Goal: Task Accomplishment & Management: Complete application form

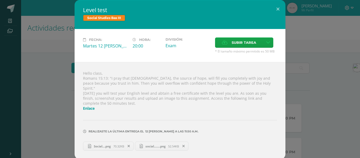
scroll to position [38, 0]
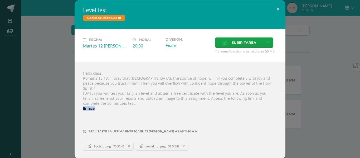
click at [118, 103] on div "Hello class, Romans 15:13: "I pray that [DEMOGRAPHIC_DATA], the source of hope,…" at bounding box center [180, 110] width 211 height 97
click at [130, 144] on icon at bounding box center [129, 146] width 2 height 4
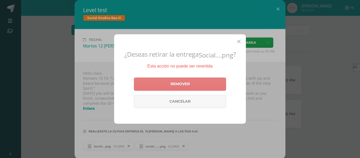
click at [182, 88] on link "Remover" at bounding box center [180, 83] width 92 height 13
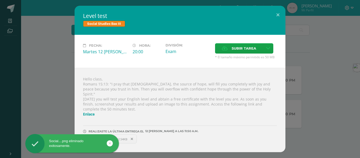
click at [133, 137] on icon at bounding box center [132, 139] width 2 height 4
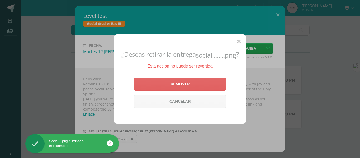
click at [162, 81] on div "Remover Cancelar" at bounding box center [180, 92] width 92 height 35
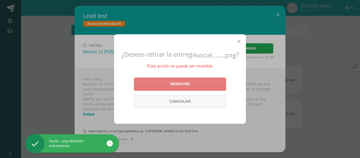
click at [162, 82] on link "Remover" at bounding box center [180, 83] width 92 height 13
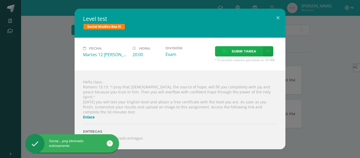
click at [242, 52] on span "Subir tarea" at bounding box center [244, 51] width 25 height 10
click at [0, 0] on input "Subir tarea" at bounding box center [0, 0] width 0 height 0
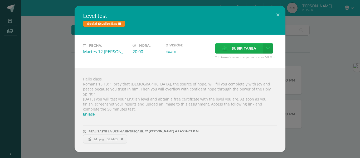
click at [246, 48] on span "Subir tarea" at bounding box center [244, 48] width 25 height 10
click at [0, 0] on input "Subir tarea" at bounding box center [0, 0] width 0 height 0
